Goal: Use online tool/utility: Utilize a website feature to perform a specific function

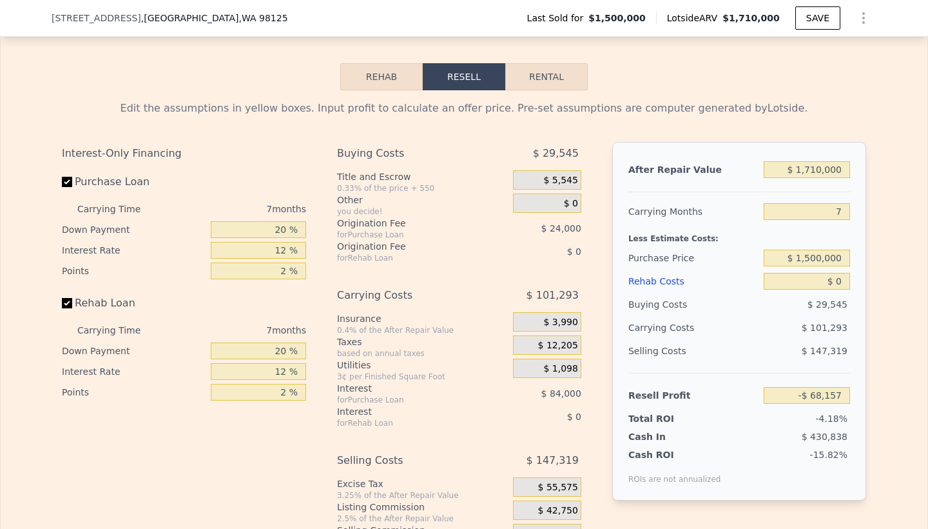
scroll to position [2059, 0]
click at [822, 171] on input "$ 1,710,000" at bounding box center [807, 170] width 86 height 17
type input "$ 2"
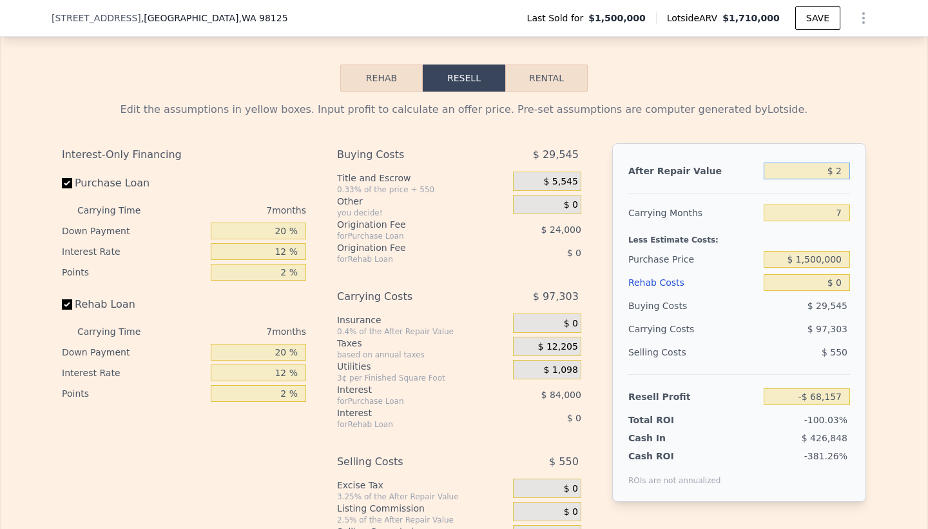
type input "-$ 1,627,396"
type input "$ 200"
type input "-$ 1,627,216"
type input "$ 2,000"
type input "-$ 1,625,575"
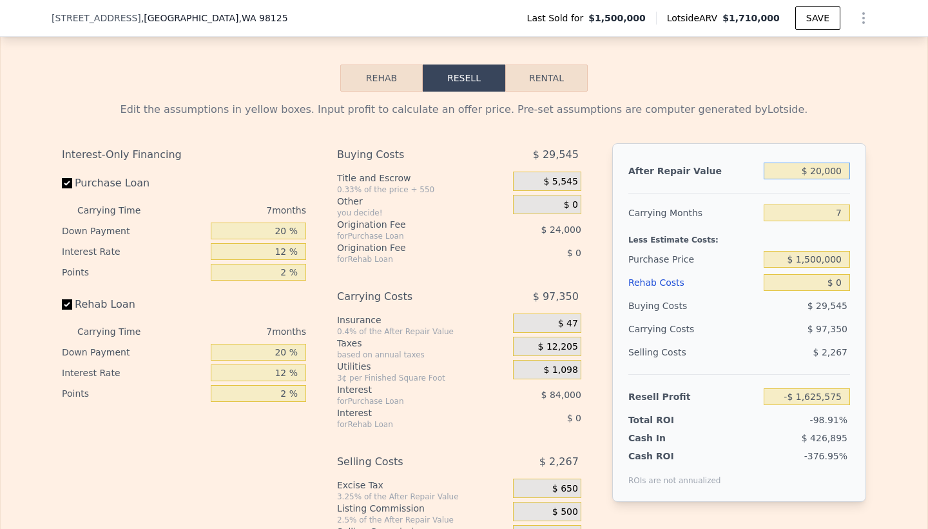
type input "$ 200,000"
type input "-$ 1,609,162"
type input "$ 2,000,000"
type input "$ 196,275"
click at [841, 284] on input "$ 0" at bounding box center [807, 282] width 86 height 17
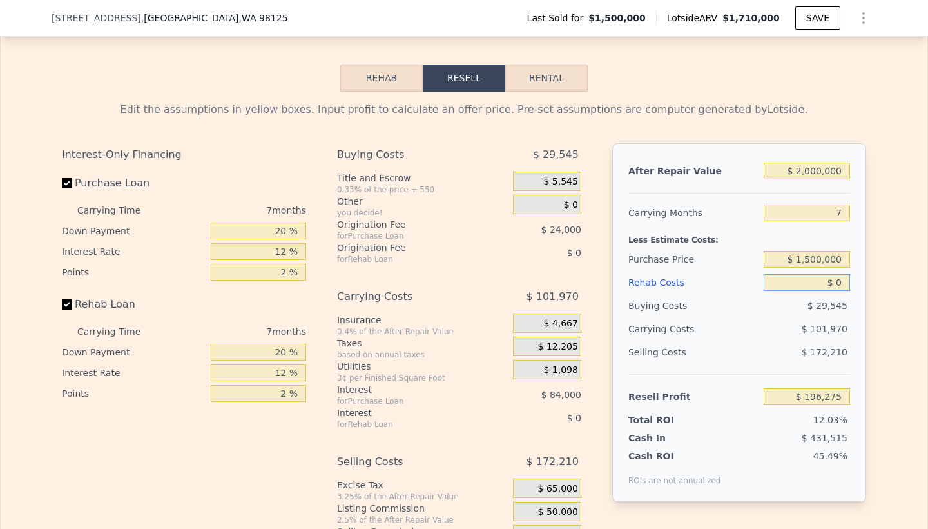
type input "$ 03"
type input "$ 196,272"
type input "$ 030"
type input "$ 196,245"
type input "$ 0300"
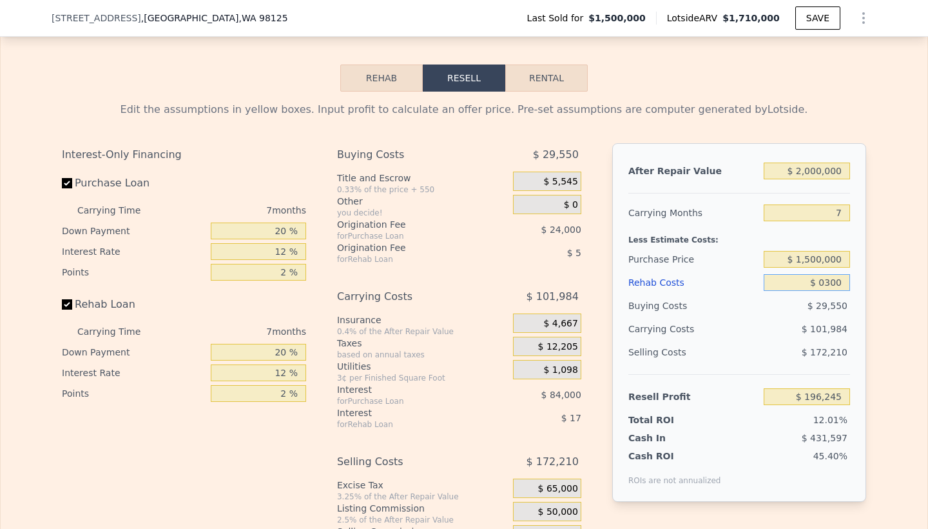
type input "$ 195,956"
type input "$ 03,000"
type input "$ 193,059"
type input "$ 0300,000"
type input "-$ 125,325"
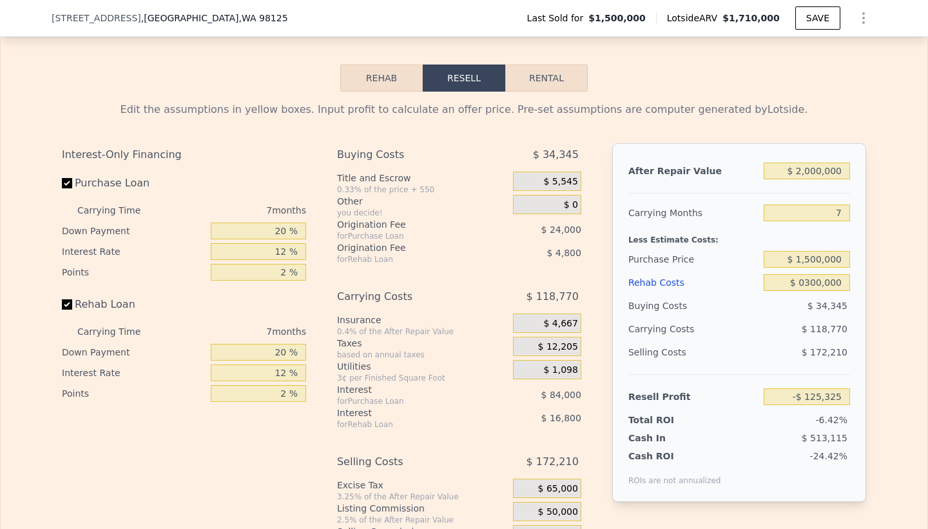
type input "$ 300,000"
click at [732, 180] on div "After Repair Value" at bounding box center [694, 170] width 130 height 23
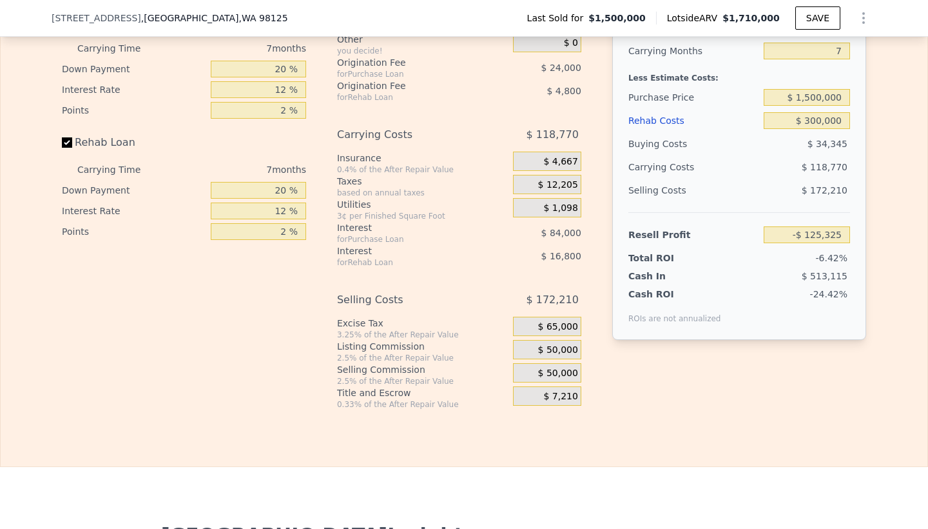
scroll to position [2223, 0]
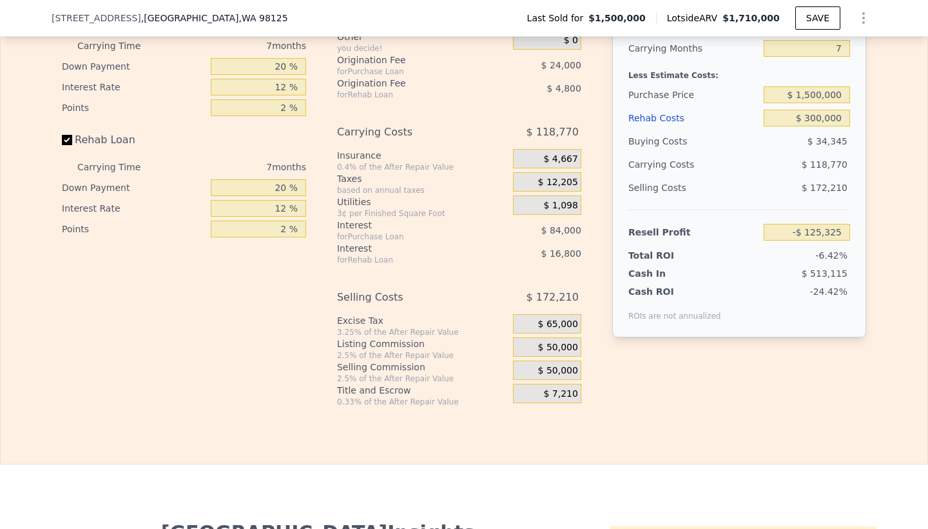
click at [65, 140] on input "Rehab Loan" at bounding box center [67, 140] width 10 height 10
checkbox input "false"
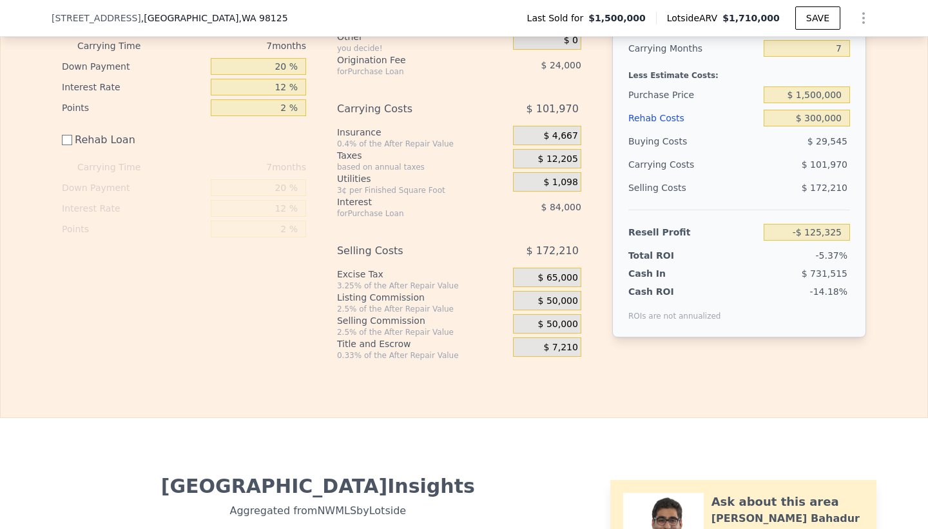
type input "-$ 103,725"
click at [66, 139] on input "Rehab Loan" at bounding box center [67, 140] width 10 height 10
checkbox input "true"
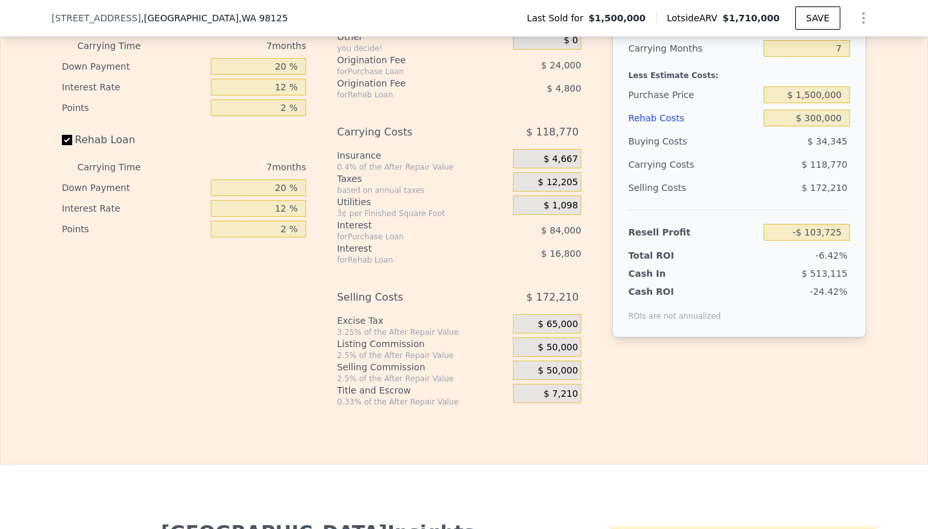
type input "-$ 125,325"
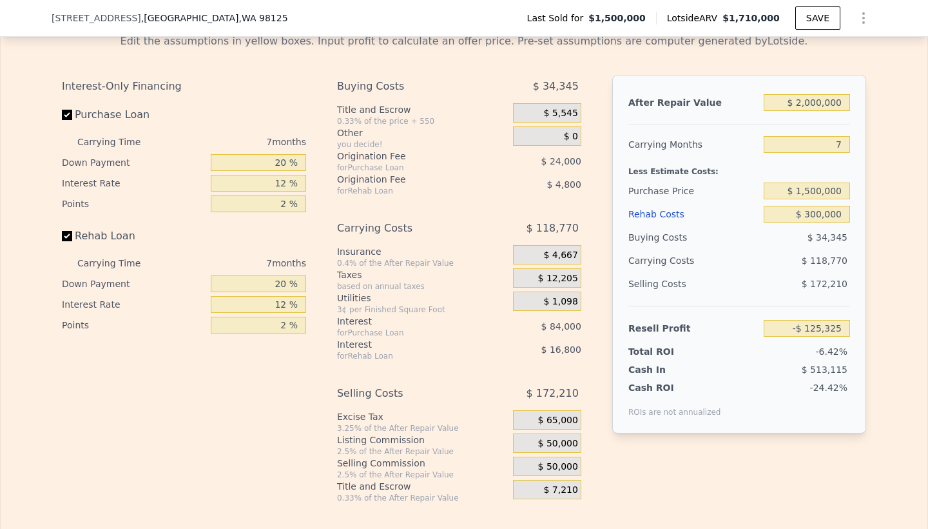
scroll to position [2079, 0]
